Goal: Check status: Check status

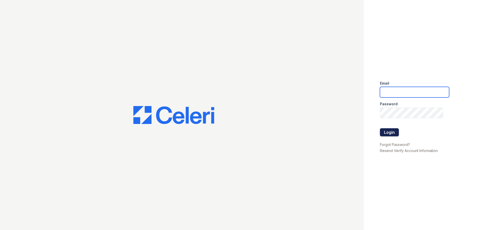
type input "arrivestreetervilleleasing@trinity-pm.com"
click at [383, 131] on button "Login" at bounding box center [389, 132] width 19 height 8
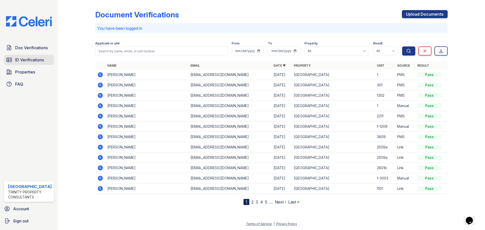
click at [30, 57] on span "ID Verifications" at bounding box center [29, 60] width 29 height 6
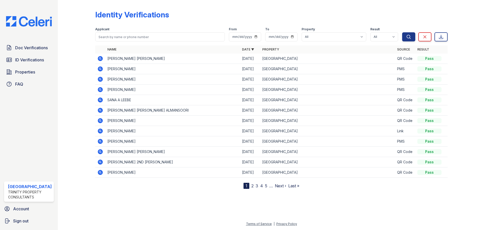
click at [100, 57] on icon at bounding box center [100, 59] width 6 height 6
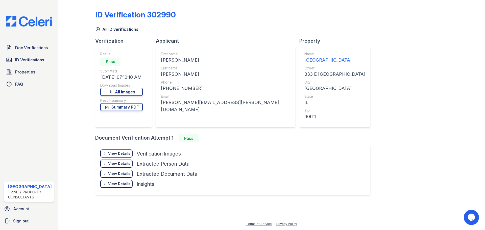
click at [124, 154] on div "View Details" at bounding box center [119, 153] width 22 height 5
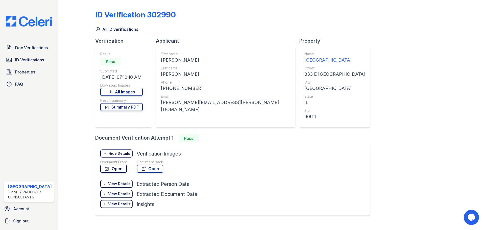
click at [118, 169] on link "Open" at bounding box center [113, 169] width 27 height 8
click at [152, 170] on link "Open" at bounding box center [150, 169] width 26 height 8
click at [127, 106] on link "Summary PDF" at bounding box center [121, 107] width 42 height 8
